Goal: Information Seeking & Learning: Learn about a topic

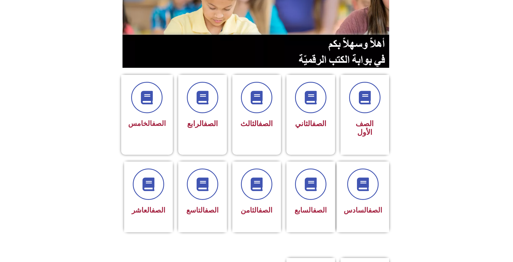
scroll to position [180, 0]
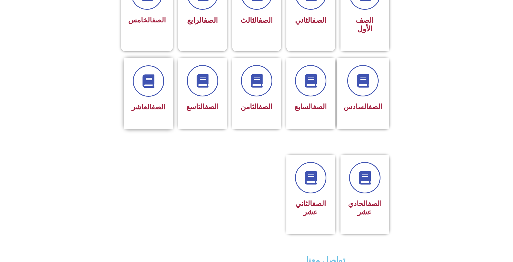
click at [151, 103] on link "الصف" at bounding box center [158, 107] width 14 height 8
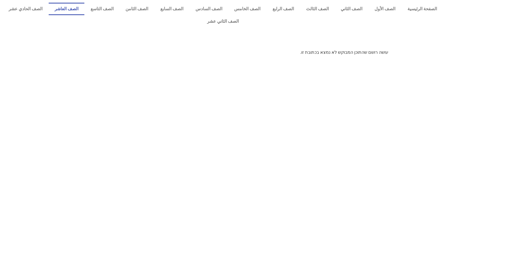
click at [85, 9] on link "الصف العاشر" at bounding box center [67, 9] width 36 height 12
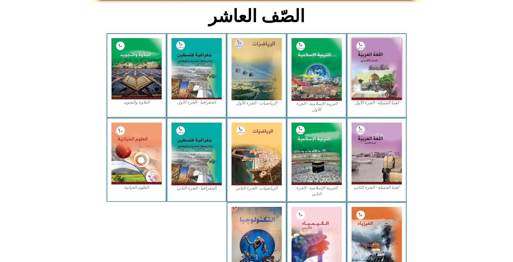
scroll to position [163, 0]
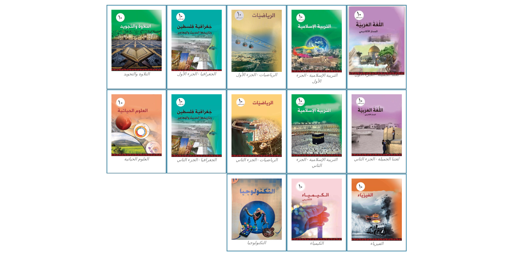
click at [377, 42] on img at bounding box center [376, 41] width 55 height 68
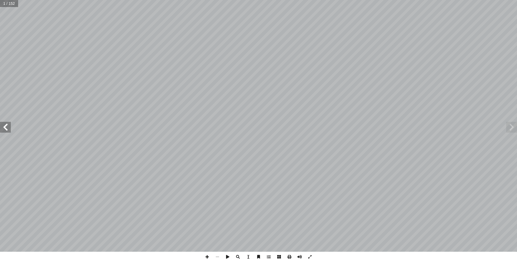
click at [509, 126] on span at bounding box center [511, 127] width 11 height 11
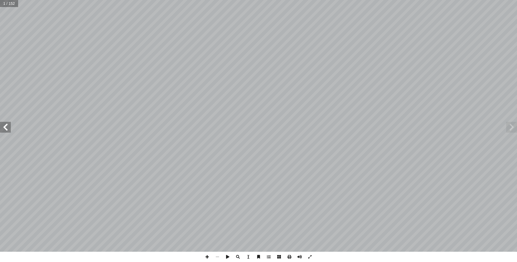
click at [510, 126] on span at bounding box center [511, 127] width 11 height 11
click at [8, 126] on span at bounding box center [5, 127] width 11 height 11
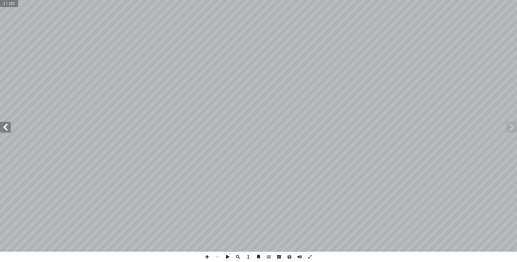
click at [9, 125] on span at bounding box center [5, 127] width 11 height 11
click at [514, 126] on span at bounding box center [511, 127] width 11 height 11
click at [3, 129] on span at bounding box center [5, 127] width 11 height 11
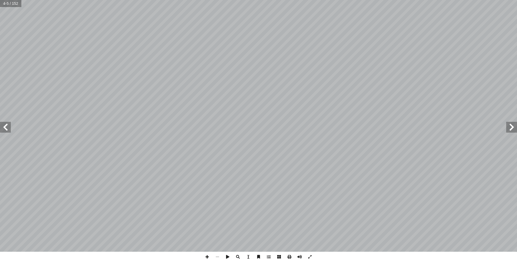
click at [3, 129] on span at bounding box center [5, 127] width 11 height 11
click at [307, 256] on span at bounding box center [309, 257] width 10 height 10
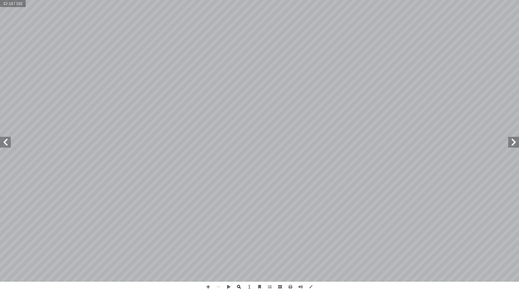
click at [238, 262] on span at bounding box center [239, 287] width 10 height 10
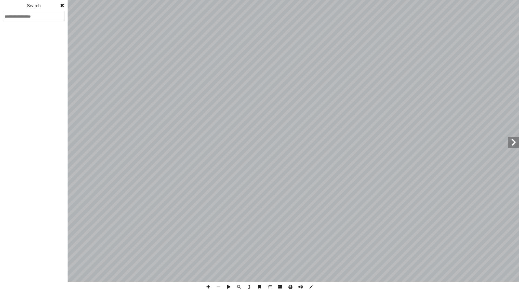
click at [61, 3] on span at bounding box center [62, 5] width 10 height 11
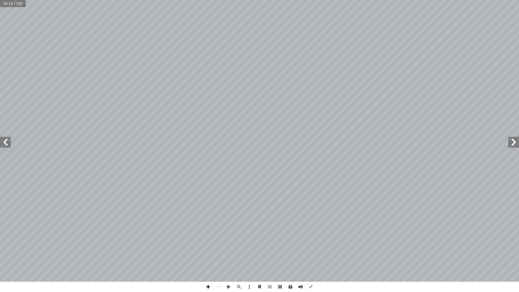
click at [206, 262] on span at bounding box center [208, 287] width 10 height 10
click at [221, 262] on span at bounding box center [218, 287] width 10 height 10
click at [231, 262] on span at bounding box center [228, 287] width 10 height 10
click at [230, 262] on span at bounding box center [228, 287] width 10 height 10
click at [279, 262] on span at bounding box center [280, 287] width 10 height 10
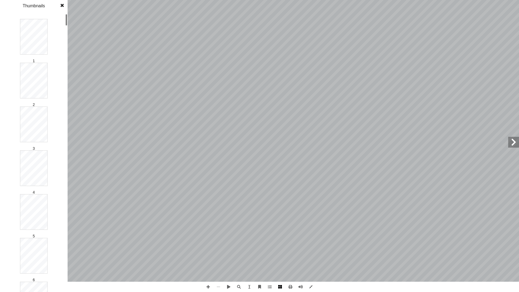
click at [279, 262] on span at bounding box center [280, 287] width 10 height 10
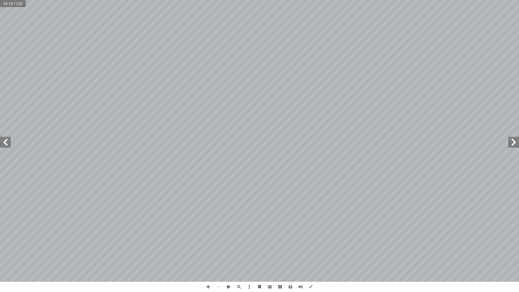
click at [267, 262] on span at bounding box center [270, 287] width 10 height 10
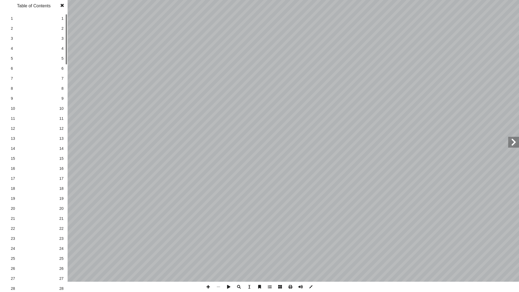
click at [272, 262] on span at bounding box center [270, 287] width 10 height 10
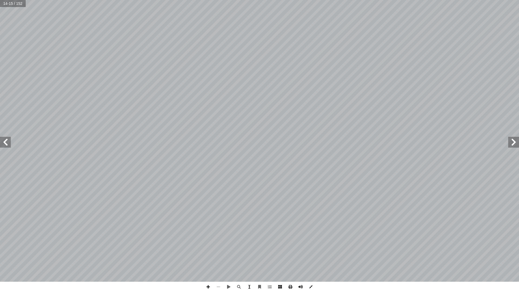
click at [250, 262] on span at bounding box center [249, 287] width 10 height 10
drag, startPoint x: 317, startPoint y: 103, endPoint x: 420, endPoint y: 103, distance: 102.9
click at [420, 103] on div "10 : ُ واب َ الج ُ قفل الحاج ؟ فيكون َ يف َ : ك ِ ل َّ و أ ال� ِ ثال ِ نا في ال…" at bounding box center [357, 140] width 196 height 253
click at [309, 262] on span at bounding box center [311, 287] width 10 height 10
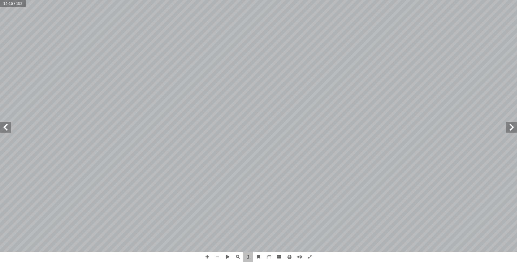
drag, startPoint x: 83, startPoint y: 67, endPoint x: 84, endPoint y: 151, distance: 84.3
click at [84, 151] on div "10 : ُ واب َ الج ُ قفل الحاج ؟ فيكون َ يف َ : ك ِ ل َّ و أ ال� ِ ثال ِ نا في ال…" at bounding box center [258, 126] width 517 height 252
click at [91, 147] on div "11 : ُ ج ِ ت ْ ن َ نست ٍ ؤال ُ ن س َ ع ً وابا َ ج َ يكون ْ ن أ ا ُ ح ُ ل ْ ص َ …" at bounding box center [170, 126] width 175 height 227
drag, startPoint x: 91, startPoint y: 147, endPoint x: 103, endPoint y: 162, distance: 19.9
click at [91, 147] on div "11 : ُ ج ِ ت ْ ن َ نست ٍ ؤال ُ ن س َ ع ً وابا َ ج َ يكون ْ ن أ ا ُ ح ُ ل ْ ص َ …" at bounding box center [170, 126] width 175 height 227
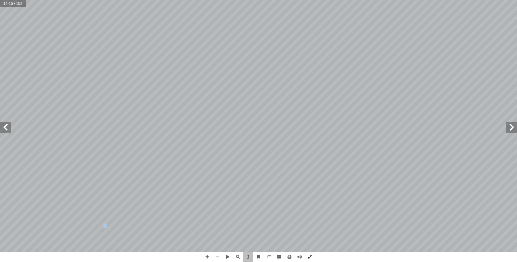
click at [312, 256] on span at bounding box center [309, 257] width 10 height 10
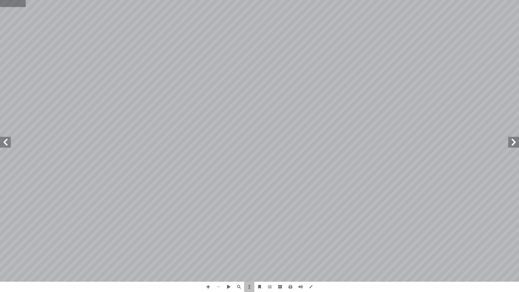
click at [2, 1] on input "text" at bounding box center [13, 3] width 26 height 7
click at [512, 140] on span at bounding box center [513, 142] width 11 height 11
click at [207, 262] on span at bounding box center [208, 287] width 10 height 10
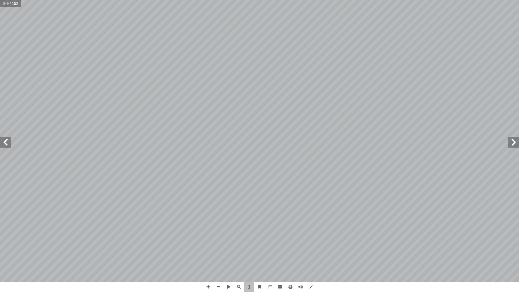
drag, startPoint x: 229, startPoint y: 203, endPoint x: 224, endPoint y: 188, distance: 15.8
click at [224, 188] on div "5 سلام. إ وال� ُ وحيد ّ بة: الت ّ ي ّ الط ُ الكلمة . ْ ت َ ع ِ ل ُ : اقت ْ ت َّ…" at bounding box center [64, 140] width 392 height 507
click at [206, 262] on span at bounding box center [208, 287] width 10 height 10
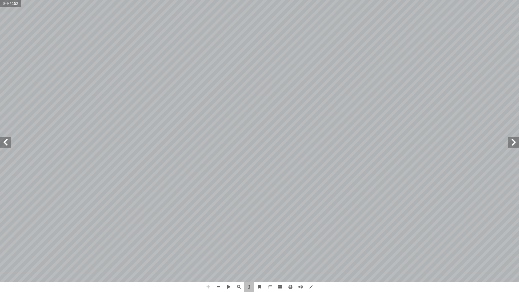
click at [206, 262] on span at bounding box center [208, 287] width 10 height 10
click at [218, 262] on span at bounding box center [218, 287] width 10 height 10
click at [206, 262] on span at bounding box center [208, 287] width 10 height 10
click at [3, 143] on span at bounding box center [5, 142] width 11 height 11
click at [511, 142] on span at bounding box center [513, 142] width 11 height 11
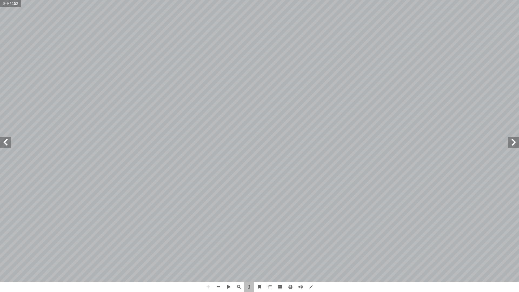
scroll to position [0, 108]
click at [205, 189] on div "4 ِ لوب ُ الق ُ تاح ْ ف ِ م ُ ة َ م ِ ل َ الك ُ حدة َ الو ولى أ ال�" at bounding box center [256, 140] width 214 height 277
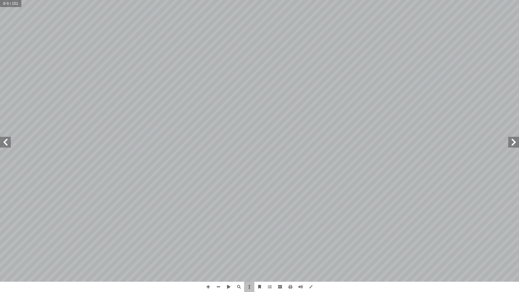
click at [205, 189] on div "4 ِ لوب ُ الق ُ تاح ْ ف ِ م ُ ة َ م ِ ل َ الك ُ حدة َ الو ولى أ ال�" at bounding box center [256, 140] width 214 height 277
click at [185, 197] on div "4 ِ لوب ُ الق ُ تاح ْ ف ِ م ُ ة َ م ِ ل َ الك ُ حدة َ الو ولى أ ال�" at bounding box center [256, 140] width 214 height 277
click at [185, 202] on div "4 ِ لوب ُ الق ُ تاح ْ ف ِ م ُ ة َ م ِ ل َ الك ُ حدة َ الو ولى أ ال�" at bounding box center [256, 140] width 214 height 277
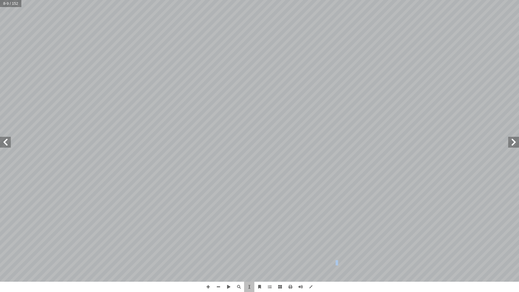
click at [185, 202] on div "4 ِ لوب ُ الق ُ تاح ْ ف ِ م ُ ة َ م ِ ل َ الك ُ حدة َ الو ولى أ ال�" at bounding box center [256, 140] width 214 height 277
click at [226, 152] on div "4 ِ لوب ُ الق ُ تاح ْ ف ِ م ُ ة َ م ِ ل َ الك ُ حدة َ الو ولى أ ال�" at bounding box center [256, 140] width 214 height 277
click at [231, 130] on div "4 ِ لوب ُ الق ُ تاح ْ ف ِ م ُ ة َ م ِ ل َ الك ُ حدة َ الو ولى أ ال�" at bounding box center [256, 140] width 214 height 277
click at [212, 170] on div "4 ِ لوب ُ الق ُ تاح ْ ف ِ م ُ ة َ م ِ ل َ الك ُ حدة َ الو ولى أ ال�" at bounding box center [256, 140] width 214 height 277
drag, startPoint x: 212, startPoint y: 170, endPoint x: 229, endPoint y: 129, distance: 44.1
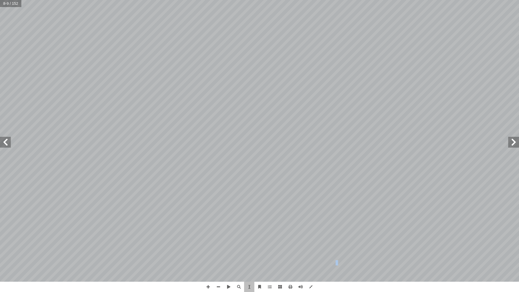
click at [229, 129] on div "4 ِ لوب ُ الق ُ تاح ْ ف ِ م ُ ة َ م ِ ل َ الك ُ حدة َ الو ولى أ ال�" at bounding box center [256, 140] width 214 height 277
click at [214, 132] on div "4 ِ لوب ُ الق ُ تاح ْ ف ِ م ُ ة َ م ِ ل َ الك ُ حدة َ الو ولى أ ال�" at bounding box center [256, 140] width 214 height 277
drag, startPoint x: 218, startPoint y: 130, endPoint x: 219, endPoint y: 137, distance: 6.8
click at [219, 137] on div "4 ِ لوب ُ الق ُ تاح ْ ف ِ م ُ ة َ م ِ ل َ الك ُ حدة َ الو ولى أ ال�" at bounding box center [256, 140] width 214 height 277
click at [215, 180] on div "4 ِ لوب ُ الق ُ تاح ْ ف ِ م ُ ة َ م ِ ل َ الك ُ حدة َ الو ولى أ ال�" at bounding box center [256, 140] width 214 height 277
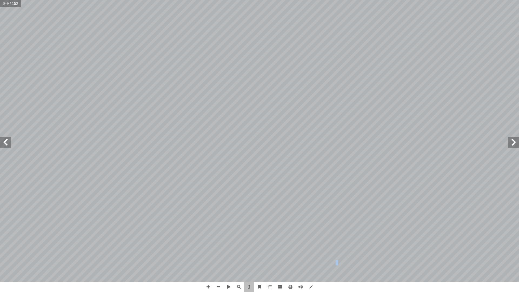
click at [215, 180] on div "4 ِ لوب ُ الق ُ تاح ْ ف ِ م ُ ة َ م ِ ل َ الك ُ حدة َ الو ولى أ ال�" at bounding box center [256, 140] width 214 height 277
click at [332, 254] on div "4 ِ لوب ُ الق ُ تاح ْ ف ِ م ُ ة َ م ِ ل َ الك ُ حدة َ الو ولى أ ال�" at bounding box center [256, 140] width 214 height 277
click at [215, 59] on div "4 ِ لوب ُ الق ُ تاح ْ ف ِ م ُ ة َ م ِ ل َ الك ُ حدة َ الو ولى أ ال�" at bounding box center [256, 140] width 214 height 277
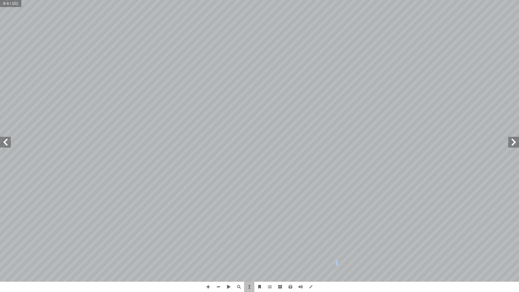
click at [215, 59] on div "4 ِ لوب ُ الق ُ تاح ْ ف ِ م ُ ة َ م ِ ل َ الك ُ حدة َ الو ولى أ ال�" at bounding box center [256, 140] width 214 height 277
click at [262, 262] on span at bounding box center [259, 287] width 10 height 10
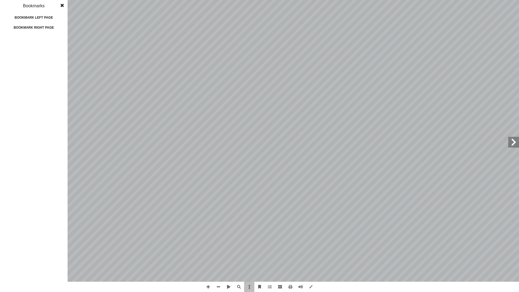
click at [274, 262] on div "4 ِ لوب ُ الق ُ تاح ْ ف ِ م ُ ة َ م ِ ل َ الك ُ حدة َ الو ولى أ ال�" at bounding box center [256, 140] width 214 height 277
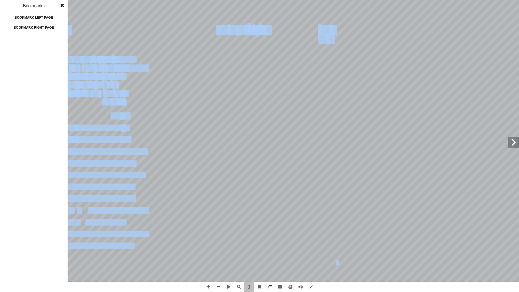
drag, startPoint x: 282, startPoint y: 254, endPoint x: 269, endPoint y: 289, distance: 37.3
click at [269, 262] on div "4 ِ لوب ُ الق ُ تاح ْ ف ِ م ُ ة َ م ِ ل َ الك ُ حدة َ الو ولى أ ال� 5 سلام. إ و…" at bounding box center [259, 146] width 519 height 292
click at [269, 262] on span at bounding box center [270, 287] width 10 height 10
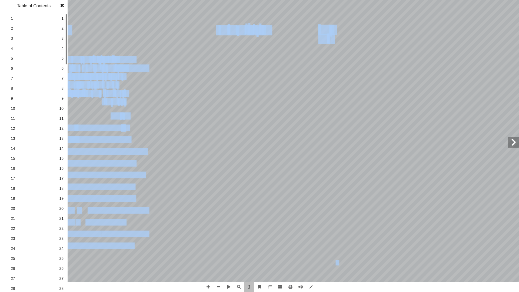
click at [59, 5] on span at bounding box center [62, 5] width 10 height 11
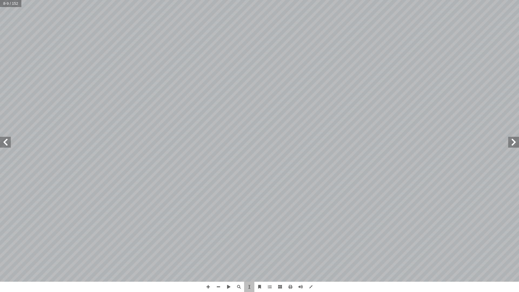
click at [262, 213] on div "4 ِ لوب ُ الق ُ تاح ْ ف ِ م ُ ة َ م ِ ل َ الك ُ حدة َ الو ولى أ ال�" at bounding box center [256, 140] width 214 height 277
click at [273, 262] on span at bounding box center [270, 287] width 10 height 10
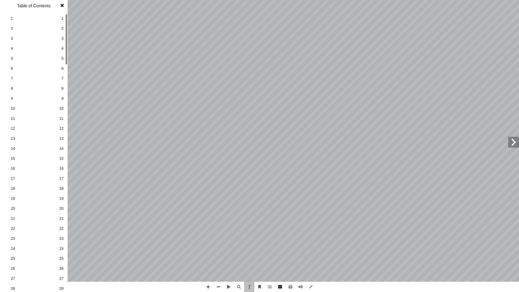
click at [282, 262] on span at bounding box center [280, 287] width 10 height 10
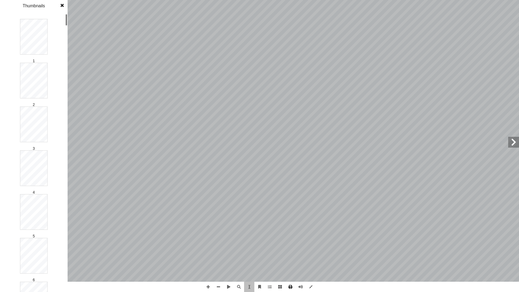
click at [290, 262] on span at bounding box center [290, 287] width 10 height 10
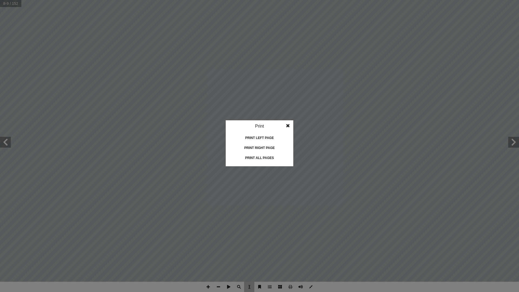
click at [287, 122] on span at bounding box center [288, 125] width 10 height 11
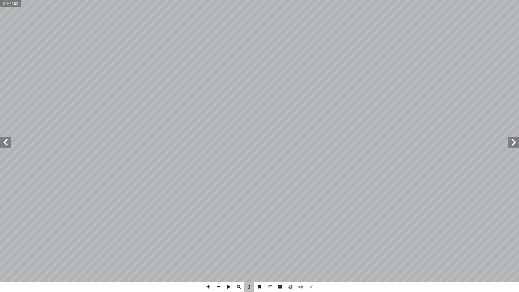
click at [310, 259] on div "4 ِ لوب ُ الق ُ تاح ْ ف ِ م ُ ة َ م ِ ل َ الك ُ حدة َ الو ولى أ ال�" at bounding box center [256, 140] width 214 height 277
click at [190, 199] on div "4 ِ لوب ُ الق ُ تاح ْ ف ِ م ُ ة َ م ِ ل َ الك ُ حدة َ الو ولى أ ال�" at bounding box center [256, 140] width 214 height 277
click at [206, 262] on span at bounding box center [208, 287] width 10 height 10
click at [6, 139] on span at bounding box center [5, 142] width 11 height 11
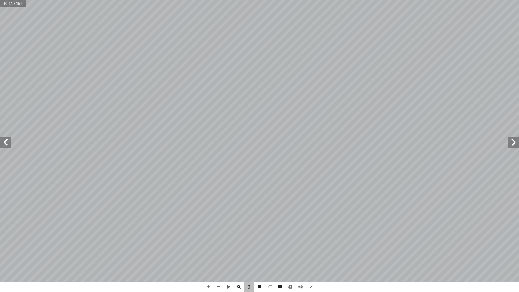
click at [200, 143] on div "6 . ً ليهم شَوقا إ ا ُ سرع ُ ليهم: ت إ ا هوي َ ت . ْ ف ِ ر ْ ط َ م ي َ ل َ و ِ …" at bounding box center [256, 140] width 214 height 277
click at [136, 170] on div "٧ ة َ غ ُّ والل ُ ليل ْ ح َّ والت ُ م ْ ه َ الف ة: َ ي ِ ت آ ال� ِ سئلة أ ال� ِ…" at bounding box center [61, 140] width 196 height 253
click at [270, 262] on span at bounding box center [270, 287] width 10 height 10
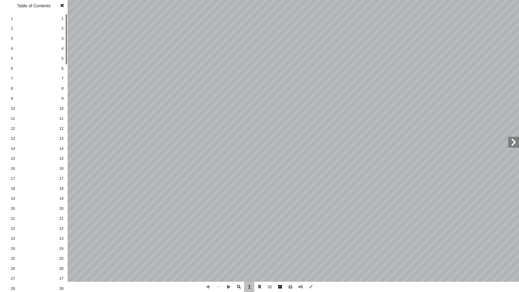
click at [279, 262] on span at bounding box center [280, 287] width 10 height 10
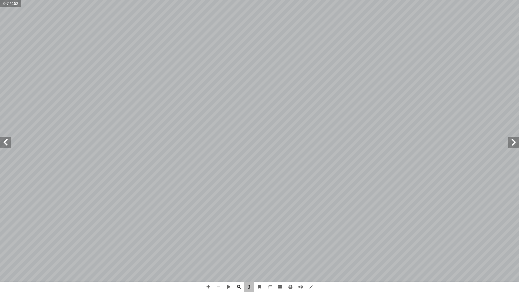
click at [6, 140] on span at bounding box center [5, 142] width 11 height 11
click at [126, 84] on span "الد�ر" at bounding box center [133, 87] width 14 height 12
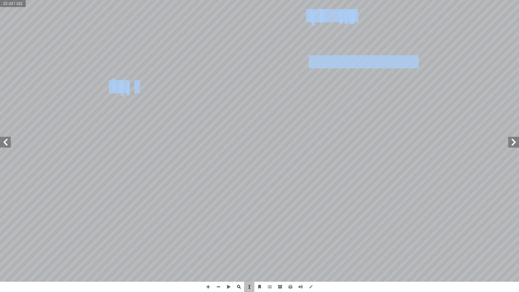
drag, startPoint x: 126, startPoint y: 84, endPoint x: 103, endPoint y: 67, distance: 28.4
click at [103, 67] on div "1 ٨ : ِّ ص َّ دي الن َ ي َ ن ْ ي َ ب انية ّ الث ِ س ُ ل َ د ْ ن � � ْ ا� ِ ب � …" at bounding box center [254, 140] width 392 height 507
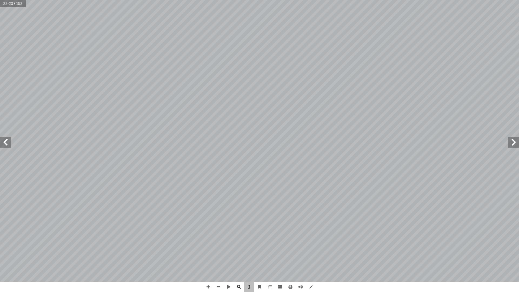
click at [105, 72] on div "1 ٨ : ِّ ص َّ دي الن َ ي َ ن ْ ي َ ب انية ّ الث ِ س ُ ل َ د ْ ن � � ْ ا� ِ ب � …" at bounding box center [254, 140] width 392 height 507
click at [99, 76] on div "1 ٨ : ِّ ص َّ دي الن َ ي َ ن ْ ي َ ب انية ّ الث ِ س ُ ل َ د ْ ن � � ْ ا� ِ ب � …" at bounding box center [254, 140] width 392 height 507
drag, startPoint x: 99, startPoint y: 76, endPoint x: 93, endPoint y: 125, distance: 49.2
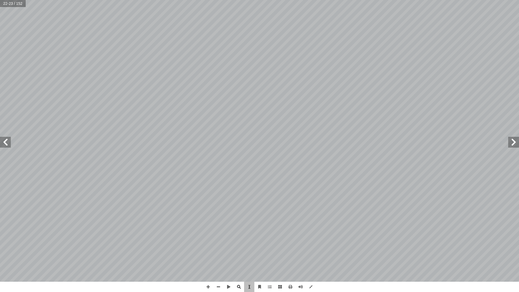
click at [93, 125] on div "1 ٨ : ِّ ص َّ دي الن َ ي َ ن ْ ي َ ب انية ّ الث ِ س ُ ل َ د ْ ن � � ْ ا� ِ ب � …" at bounding box center [254, 140] width 392 height 507
click at [66, 89] on div "1 ٨ : ِّ ص َّ دي الن َ ي َ ن ْ ي َ ب انية ّ الث ِ س ُ ل َ د ْ ن � � ْ ا� ِ ب � …" at bounding box center [254, 140] width 392 height 507
click at [71, 96] on div "1 ٨ : ِّ ص َّ دي الن َ ي َ ن ْ ي َ ب انية ّ الث ِ س ُ ل َ د ْ ن � � ْ ا� ِ ب � …" at bounding box center [254, 140] width 392 height 507
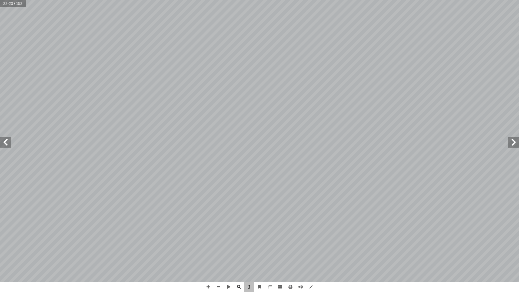
click at [71, 96] on div "1 ٨ : ِّ ص َّ دي الن َ ي َ ن ْ ي َ ب انية ّ الث ِ س ُ ل َ د ْ ن � � ْ ا� ِ ب � …" at bounding box center [254, 140] width 392 height 507
click at [84, 91] on div "1 ٨ : ِّ ص َّ دي الن َ ي َ ن ْ ي َ ب انية ّ الث ِ س ُ ل َ د ْ ن � � ْ ا� ِ ب � …" at bounding box center [254, 140] width 392 height 507
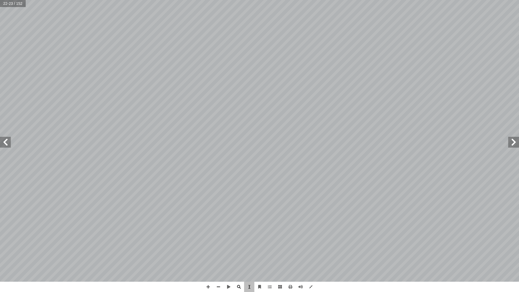
click at [84, 91] on div "1 ٨ : ِّ ص َّ دي الن َ ي َ ن ْ ي َ ب انية ّ الث ِ س ُ ل َ د ْ ن � � ْ ا� ِ ب � …" at bounding box center [254, 140] width 392 height 507
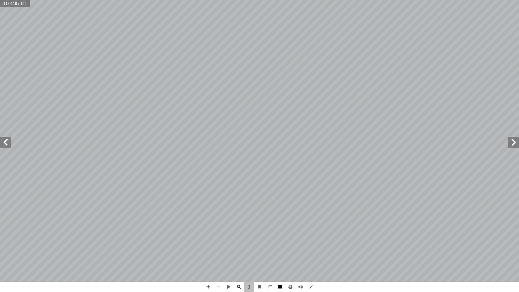
click at [280, 284] on span at bounding box center [280, 287] width 10 height 10
click at [320, 292] on div "1 ٨ : ِّ ص َّ دي الن َ ي َ ن ْ ي َ ب انية ّ الث ِ س ُ ل َ د ْ ن � � ْ ا� ِ ب � …" at bounding box center [259, 146] width 519 height 292
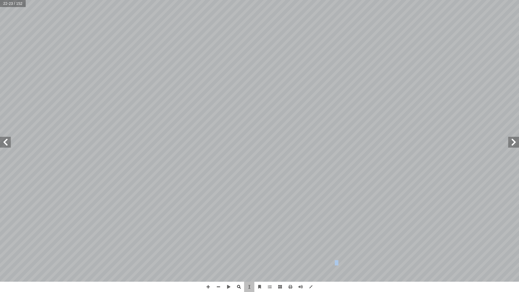
click at [320, 292] on div "1 ٨ : ِّ ص َّ دي الن َ ي َ ن ْ ي َ ب انية ّ الث ِ س ُ ل َ د ْ ن � � ْ ا� ِ ب � …" at bounding box center [259, 146] width 519 height 292
